Goal: Find specific page/section: Find specific page/section

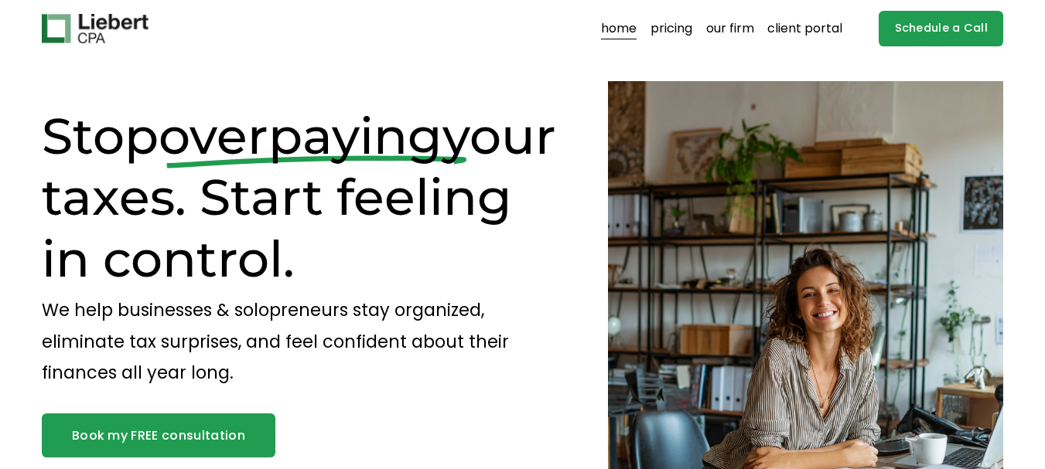
click at [740, 29] on link "our firm" at bounding box center [730, 28] width 48 height 25
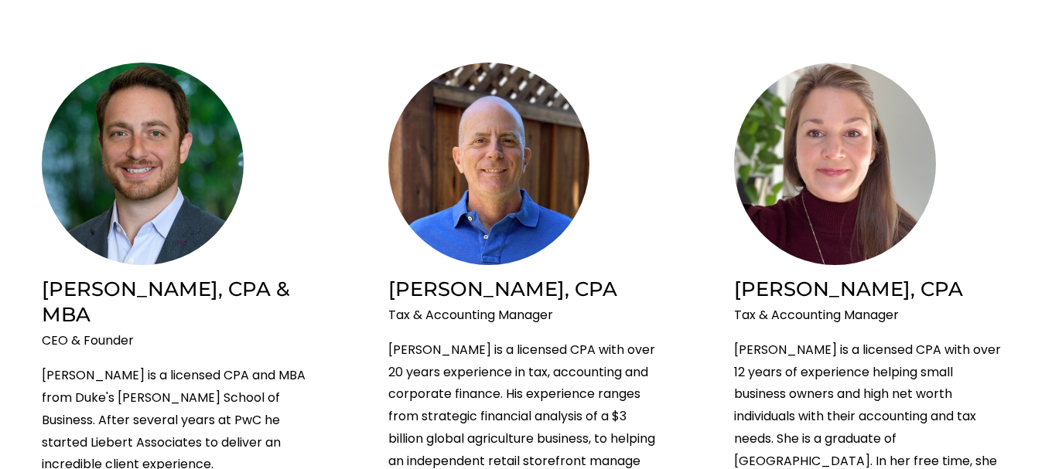
scroll to position [773, 0]
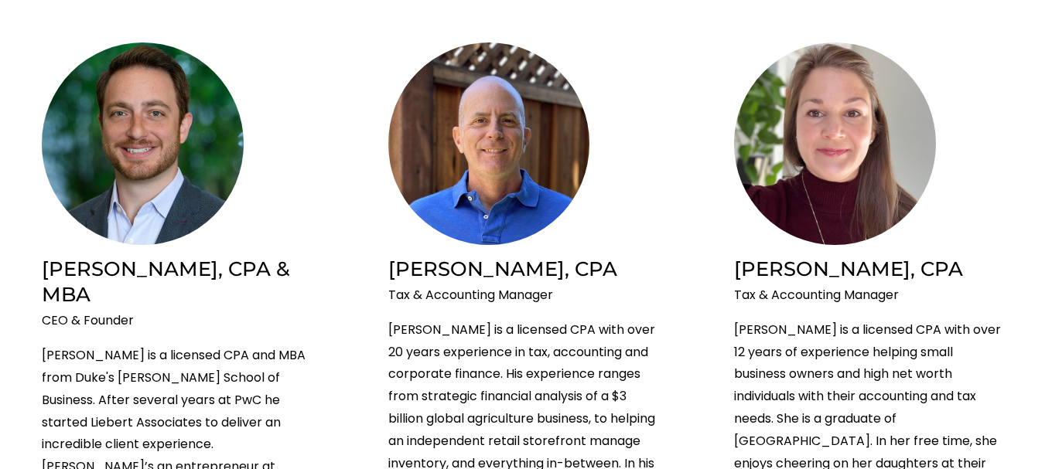
click at [60, 280] on h2 "Brian Liebert, CPA & MBA" at bounding box center [176, 282] width 269 height 52
copy h2 "Brian"
click at [162, 271] on h2 "Brian Liebert, CPA & MBA" at bounding box center [176, 282] width 269 height 52
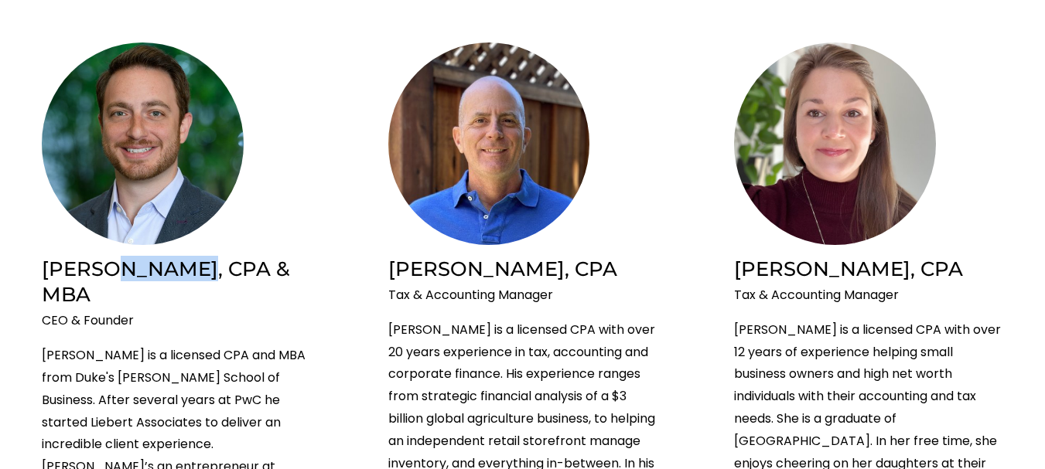
copy h2 "Liebert"
drag, startPoint x: 152, startPoint y: 298, endPoint x: 40, endPoint y: 290, distance: 111.6
copy p "CEO & Founder"
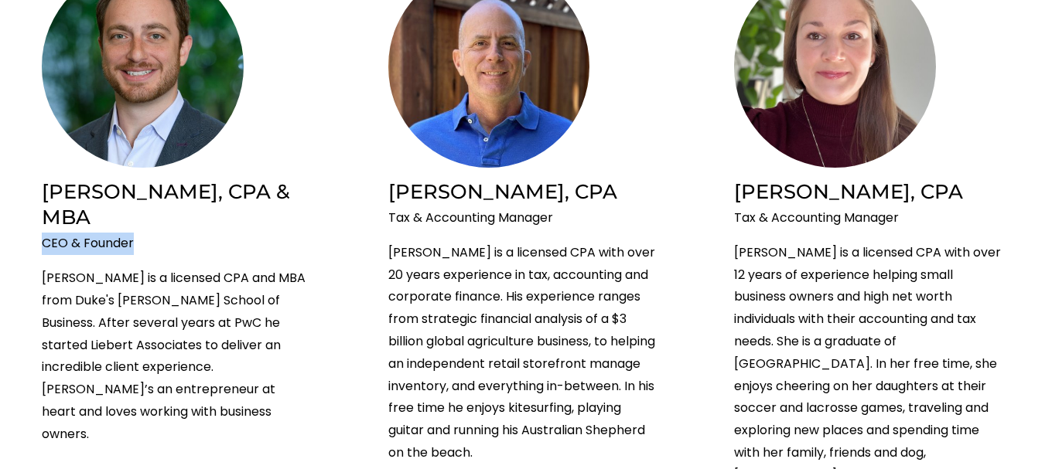
click at [160, 80] on img at bounding box center [143, 66] width 202 height 203
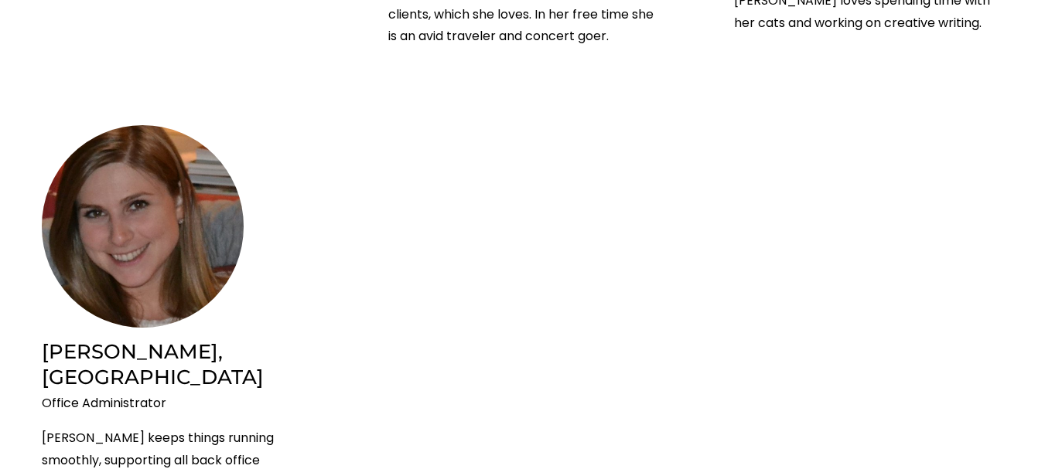
scroll to position [3682, 0]
